Goal: Navigation & Orientation: Understand site structure

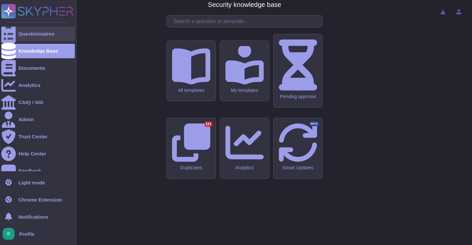
click at [17, 36] on div "Questionnaires" at bounding box center [37, 34] width 73 height 14
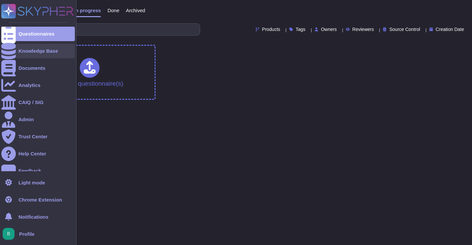
click at [26, 49] on div "Knowledge Base" at bounding box center [38, 50] width 40 height 5
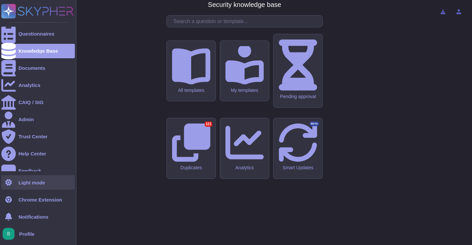
click at [9, 182] on icon at bounding box center [8, 182] width 7 height 7
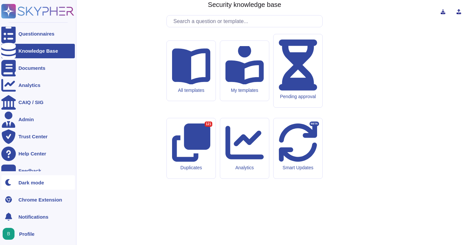
click at [9, 182] on icon at bounding box center [8, 182] width 7 height 7
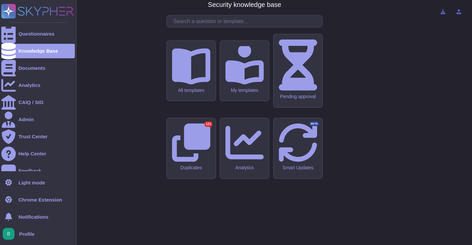
click at [20, 231] on div "Profile" at bounding box center [37, 234] width 73 height 14
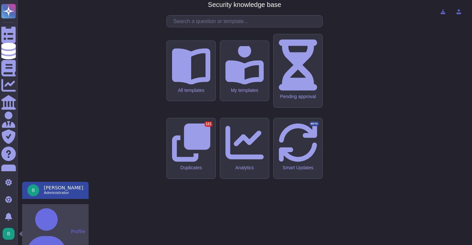
click at [41, 209] on button "Profile" at bounding box center [55, 231] width 67 height 55
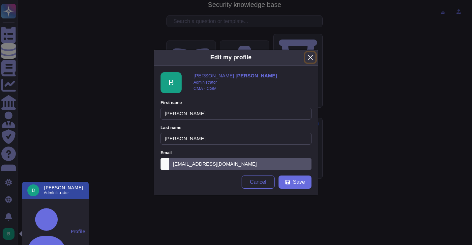
click at [309, 57] on button "Close" at bounding box center [310, 57] width 10 height 10
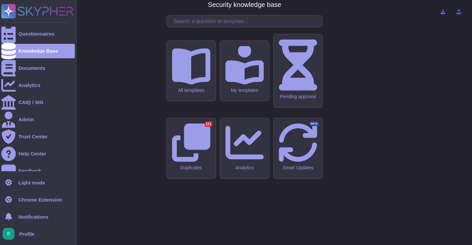
click at [13, 8] on rect at bounding box center [8, 11] width 14 height 14
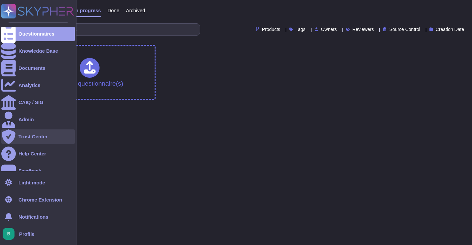
click at [31, 140] on div "Trust Center" at bounding box center [37, 137] width 73 height 14
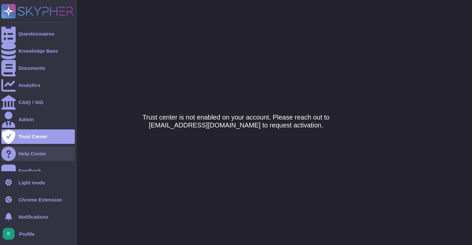
click at [29, 152] on div "Help Center" at bounding box center [32, 153] width 28 height 5
click at [5, 15] on rect at bounding box center [8, 11] width 14 height 14
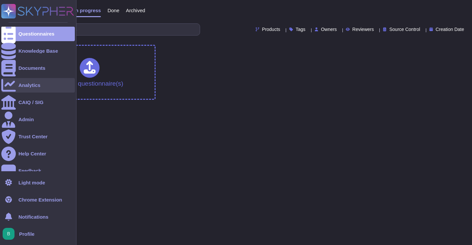
click at [26, 86] on div "Analytics" at bounding box center [29, 85] width 22 height 5
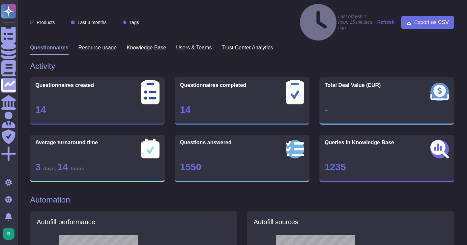
click at [49, 14] on div "Products Last 3 months Tags Last refresh 1 hour, 15 minutes ago Refresh Export …" at bounding box center [242, 22] width 424 height 37
click at [55, 20] on div "Products" at bounding box center [43, 22] width 27 height 5
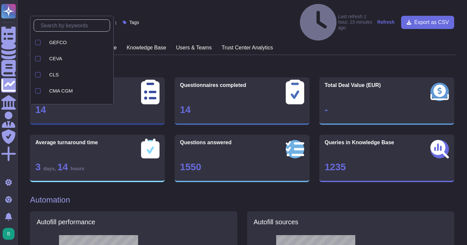
click at [59, 54] on icon at bounding box center [131, 96] width 148 height 84
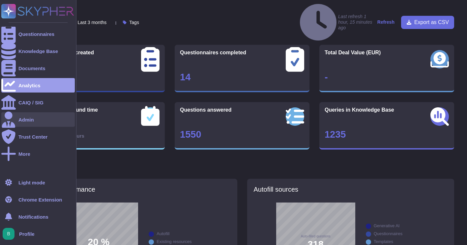
scroll to position [33, 0]
click at [28, 119] on div "Admin" at bounding box center [25, 119] width 15 height 5
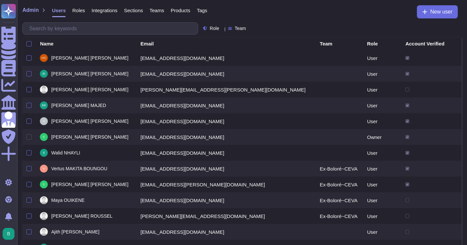
click at [173, 9] on span "Products" at bounding box center [180, 10] width 19 height 5
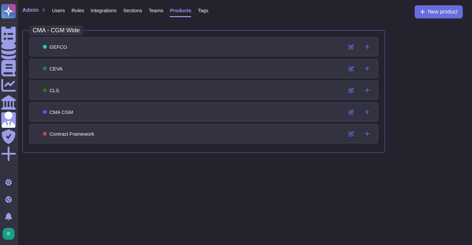
click at [58, 11] on span "Users" at bounding box center [58, 10] width 13 height 5
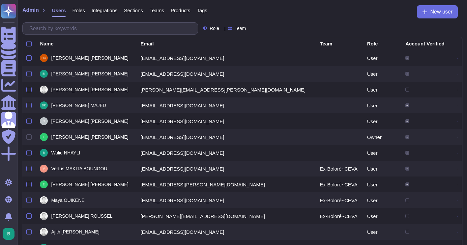
click at [182, 10] on span "Products" at bounding box center [180, 10] width 19 height 5
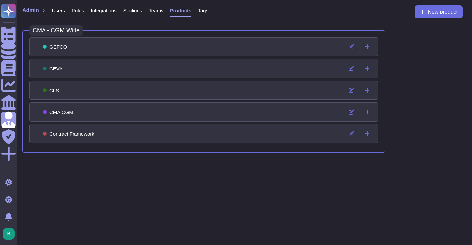
click at [206, 10] on span "Tags" at bounding box center [203, 10] width 11 height 5
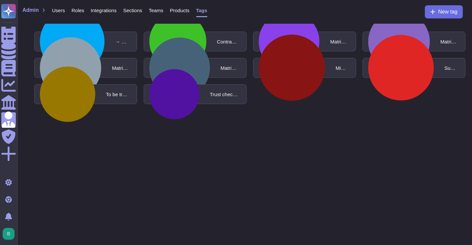
click at [157, 9] on span "Teams" at bounding box center [156, 10] width 14 height 5
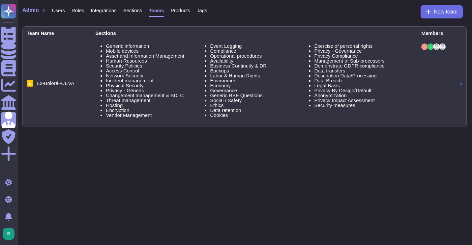
click at [57, 11] on span "Users" at bounding box center [58, 10] width 13 height 5
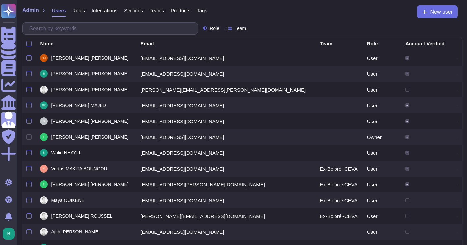
click at [75, 11] on span "Roles" at bounding box center [78, 10] width 13 height 5
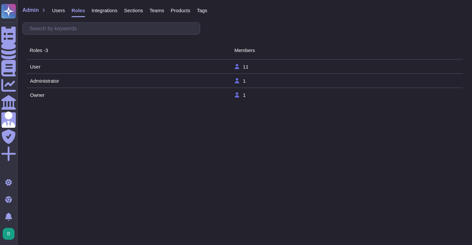
click at [44, 94] on td "Owner" at bounding box center [132, 95] width 204 height 6
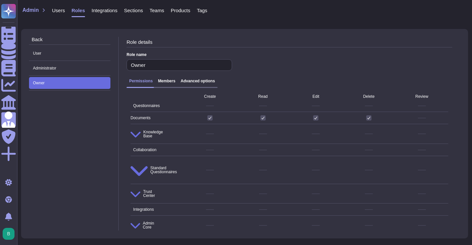
click at [34, 35] on div "Back User Administrator Owner Role details Role name Owner Permissions Members …" at bounding box center [244, 134] width 447 height 210
click at [29, 40] on icon at bounding box center [29, 40] width 0 height 0
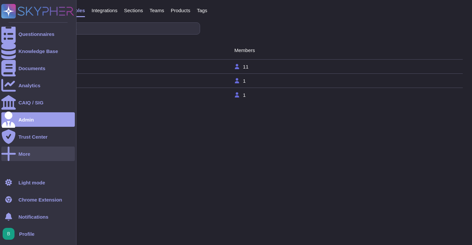
click at [4, 153] on div at bounding box center [8, 154] width 14 height 14
click at [34, 165] on ul "Questionnaires Knowledge Base Documents Analytics CAIQ / SIG Admin Trust Center…" at bounding box center [37, 99] width 73 height 145
click at [12, 158] on div at bounding box center [8, 154] width 14 height 14
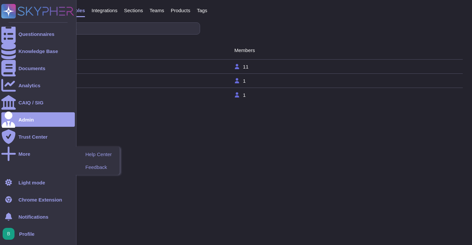
click at [33, 162] on ul "Questionnaires Knowledge Base Documents Analytics CAIQ / SIG Admin Trust Center…" at bounding box center [37, 99] width 73 height 145
click at [27, 167] on ul "Questionnaires Knowledge Base Documents Analytics CAIQ / SIG Admin Trust Center…" at bounding box center [37, 99] width 73 height 145
click at [21, 166] on ul "Questionnaires Knowledge Base Documents Analytics CAIQ / SIG Admin Trust Center…" at bounding box center [37, 99] width 73 height 145
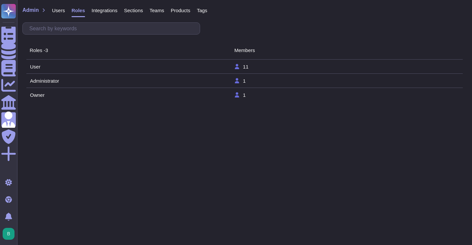
click at [301, 14] on div "Admin Users Roles Integrations Sections Teams Products Tags" at bounding box center [244, 13] width 444 height 17
click at [120, 106] on html "Questionnaires Knowledge Base Documents Analytics CAIQ / SIG Admin Trust Center…" at bounding box center [236, 53] width 472 height 106
